Goal: Ask a question: Seek information or help from site administrators or community

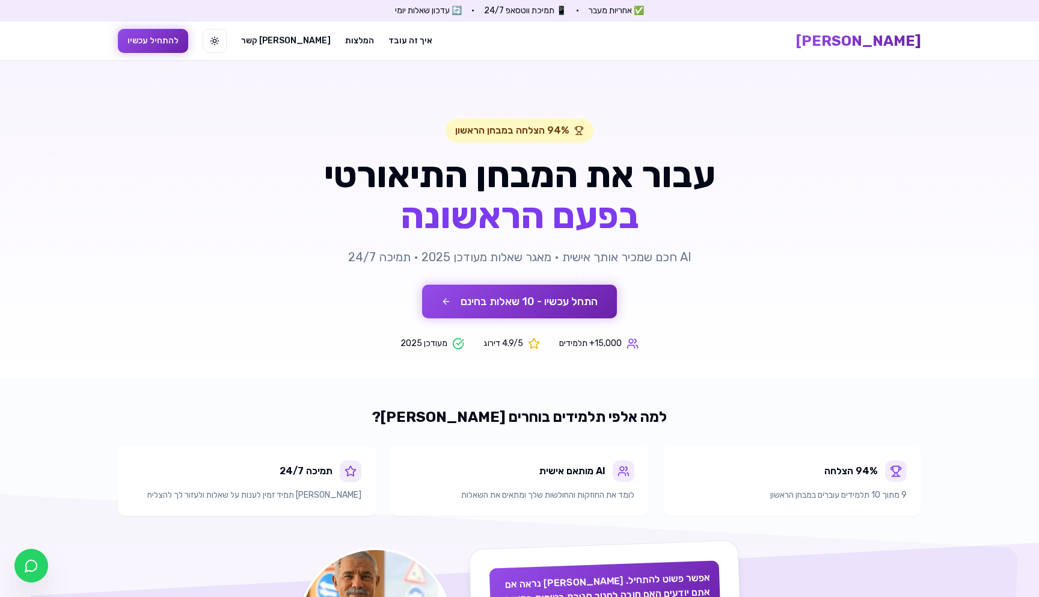
click at [590, 298] on button "התחל עכשיו - 10 שאלות בחינם" at bounding box center [519, 302] width 195 height 34
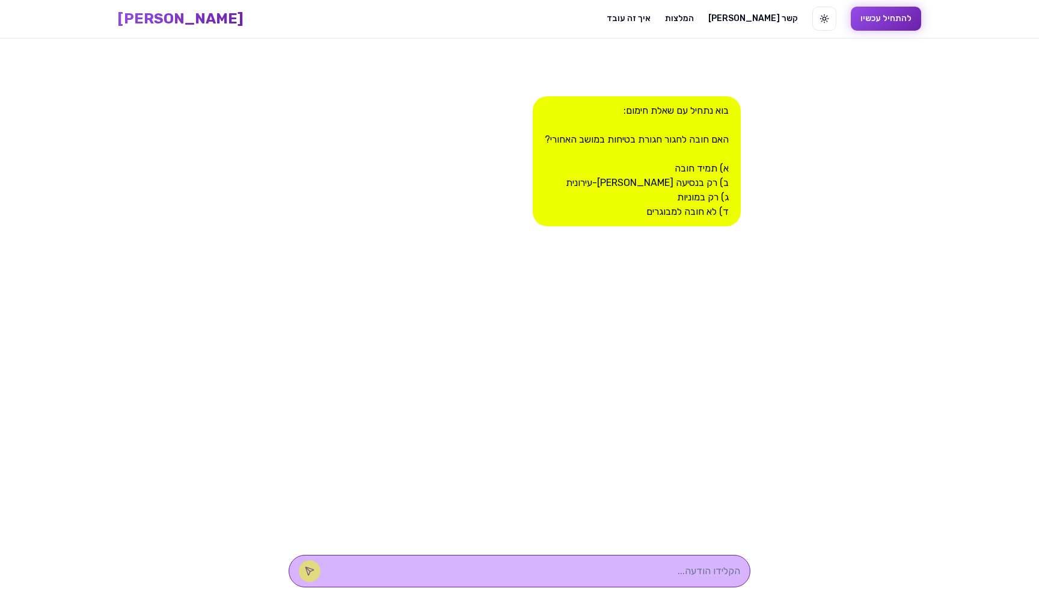
click at [627, 571] on textarea at bounding box center [537, 571] width 408 height 14
type textarea "t"
type textarea "א"
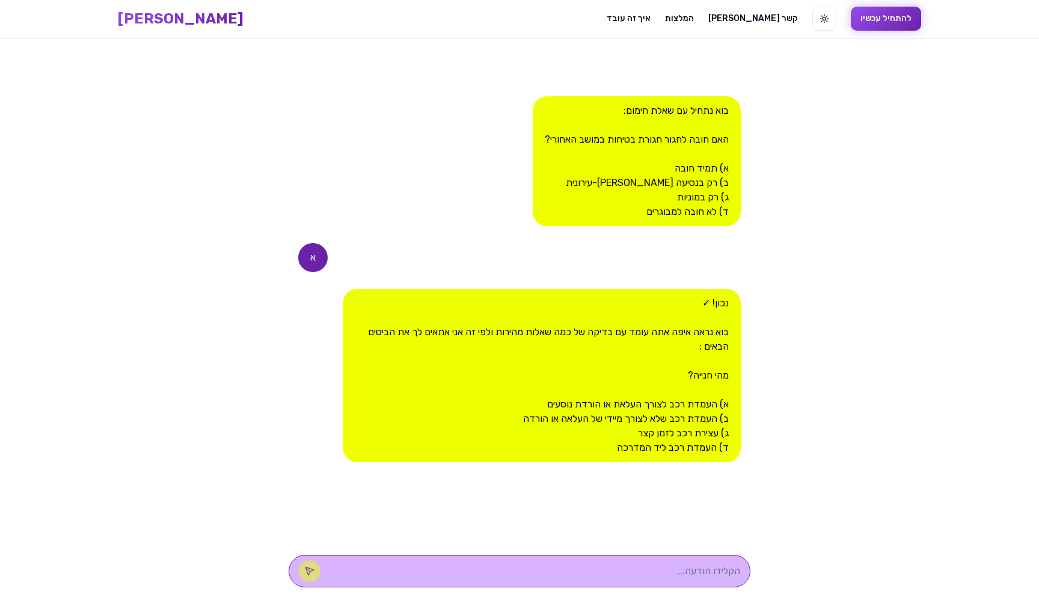
type textarea "ג"
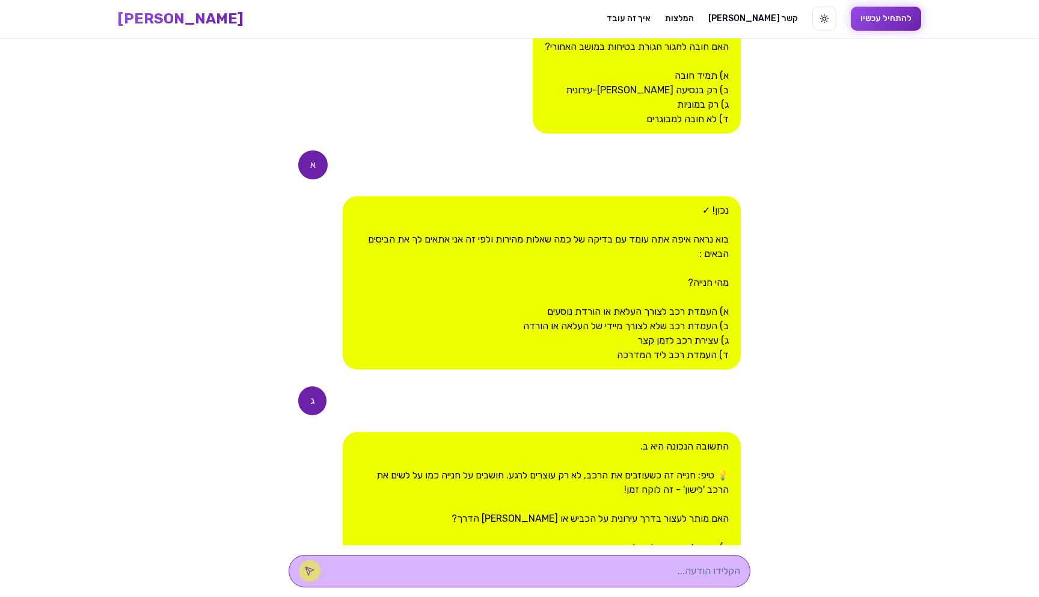
scroll to position [256, 0]
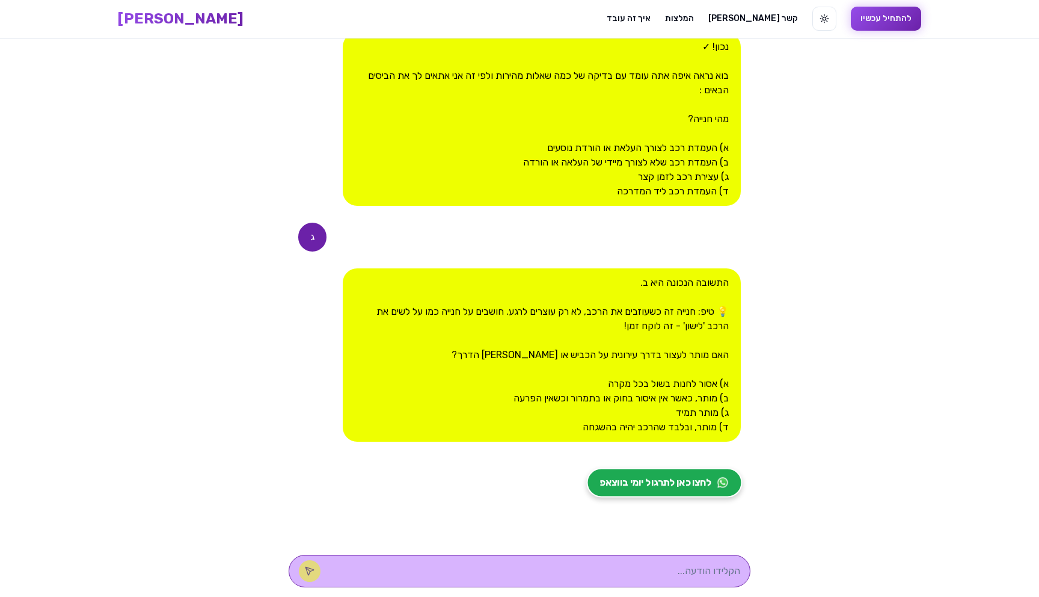
type textarea "ב"
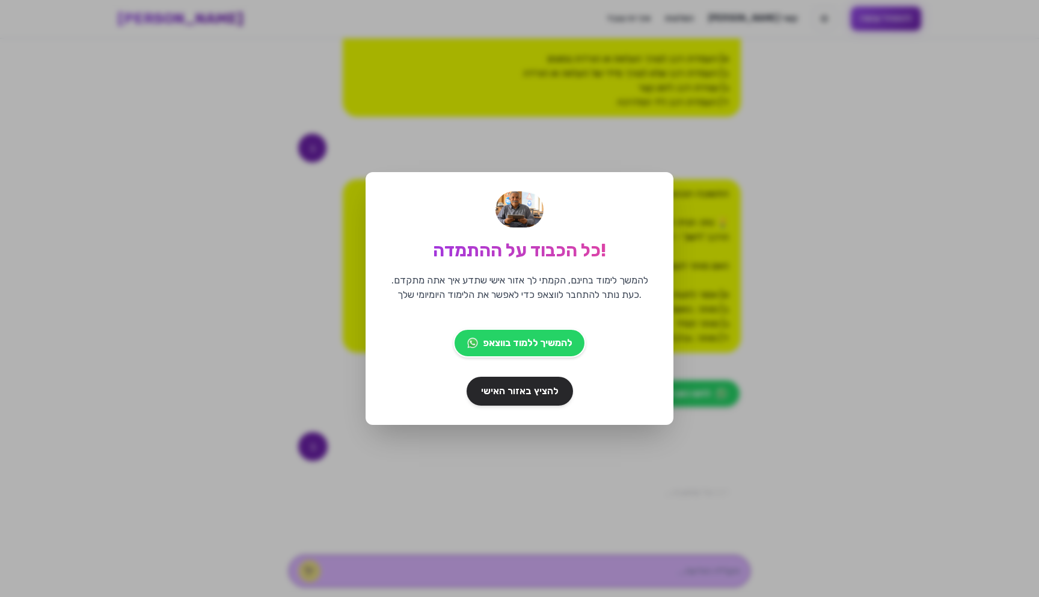
scroll to position [391, 0]
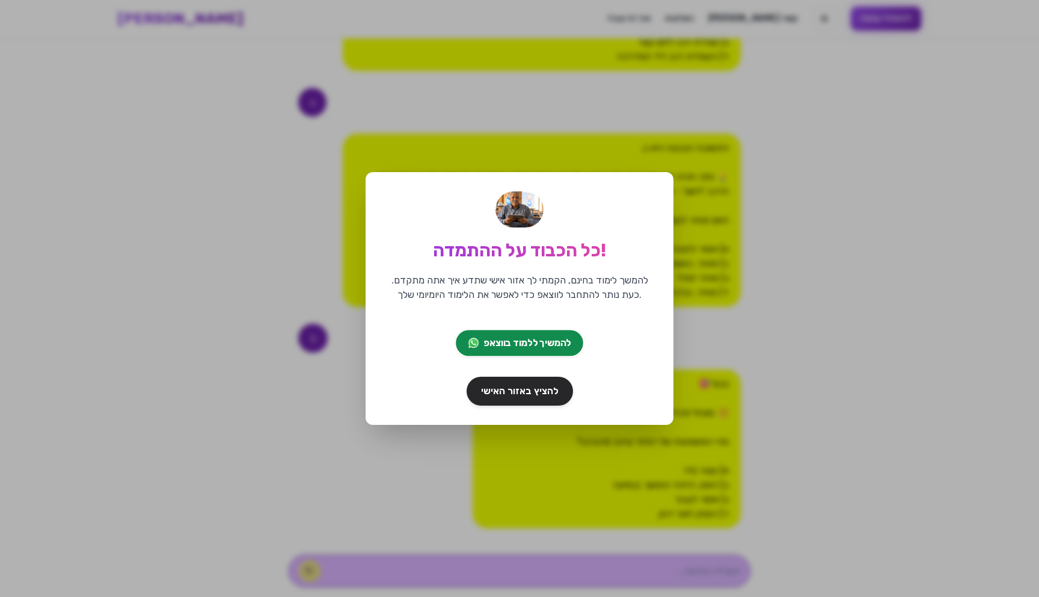
click at [538, 343] on span "להמשיך ללמוד בווצאפ" at bounding box center [527, 343] width 87 height 14
